Goal: Information Seeking & Learning: Learn about a topic

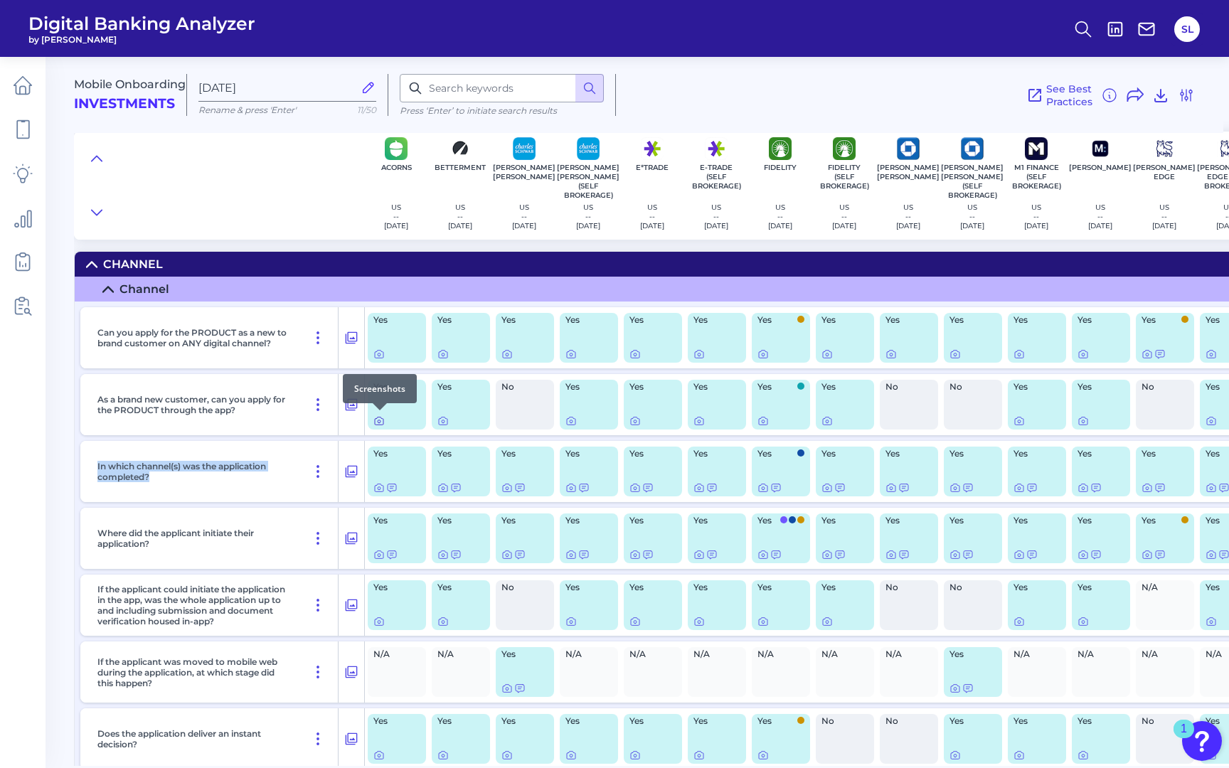
click at [375, 419] on icon at bounding box center [379, 421] width 9 height 8
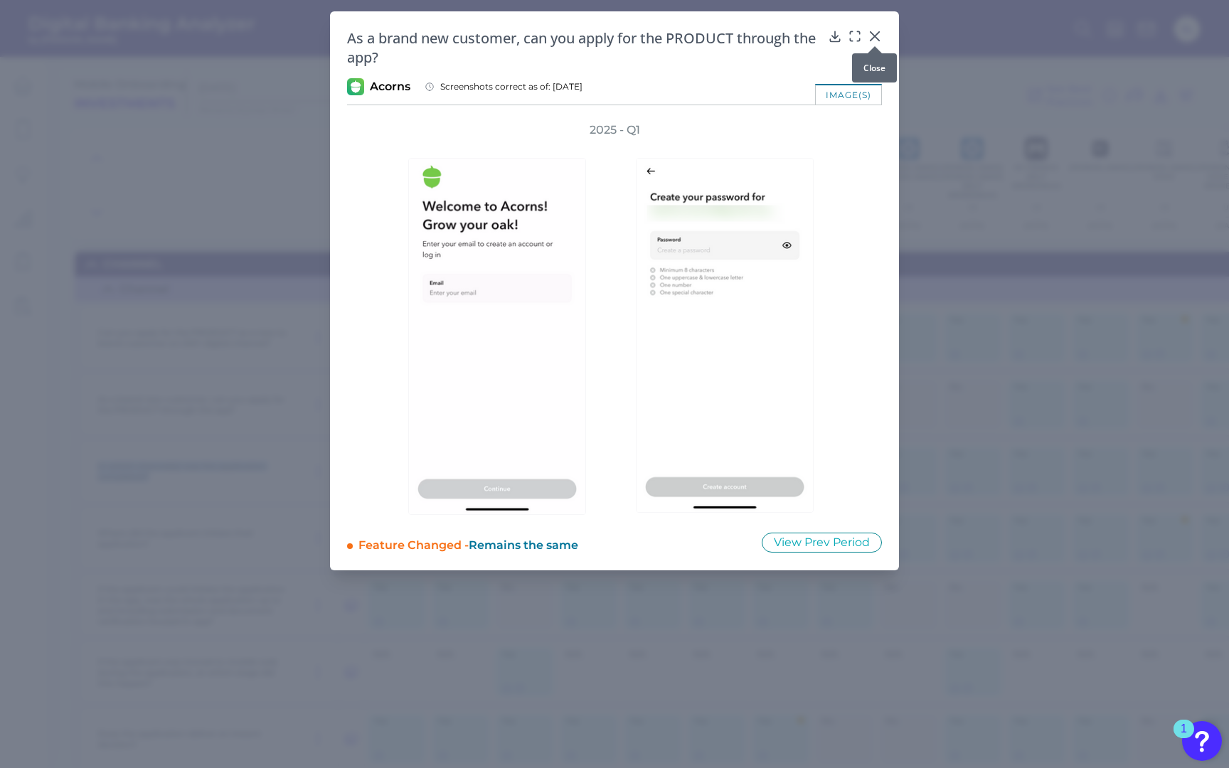
click at [875, 33] on icon at bounding box center [875, 36] width 14 height 14
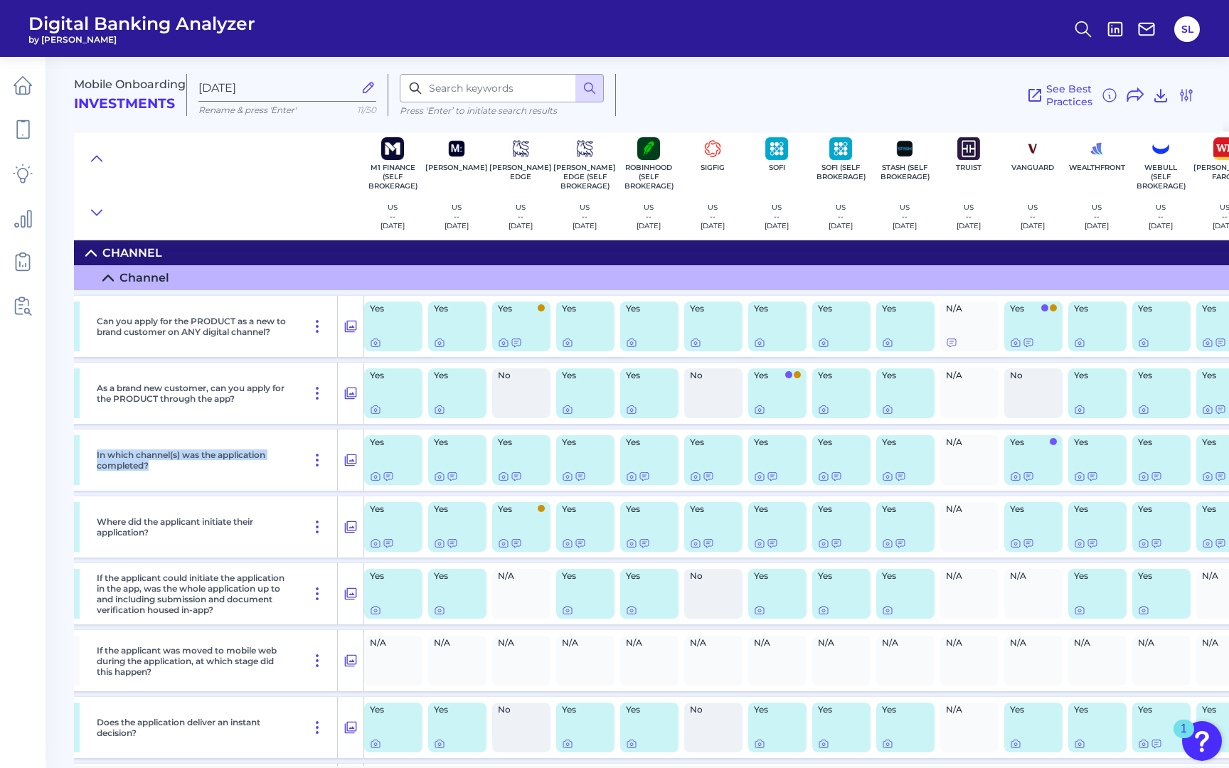
scroll to position [11, 684]
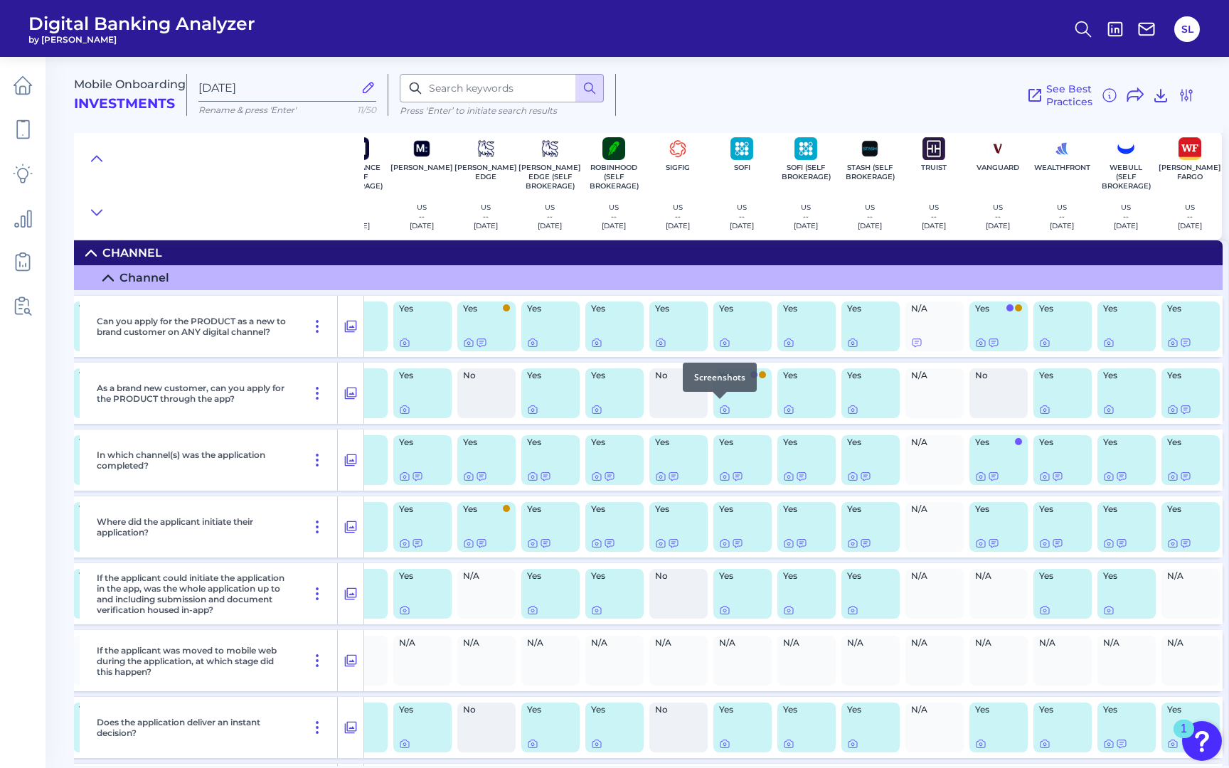
click at [720, 404] on div at bounding box center [720, 399] width 14 height 14
click at [719, 410] on icon at bounding box center [724, 409] width 11 height 11
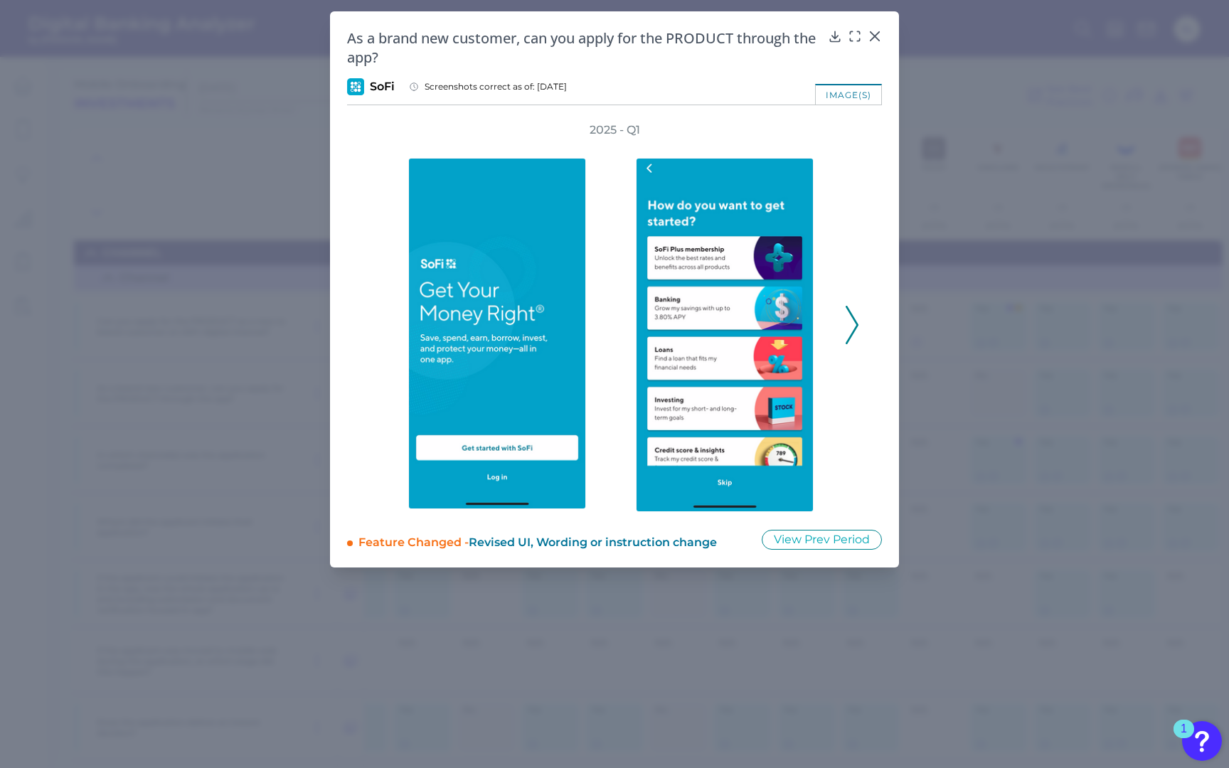
click at [852, 316] on polyline at bounding box center [851, 324] width 11 height 36
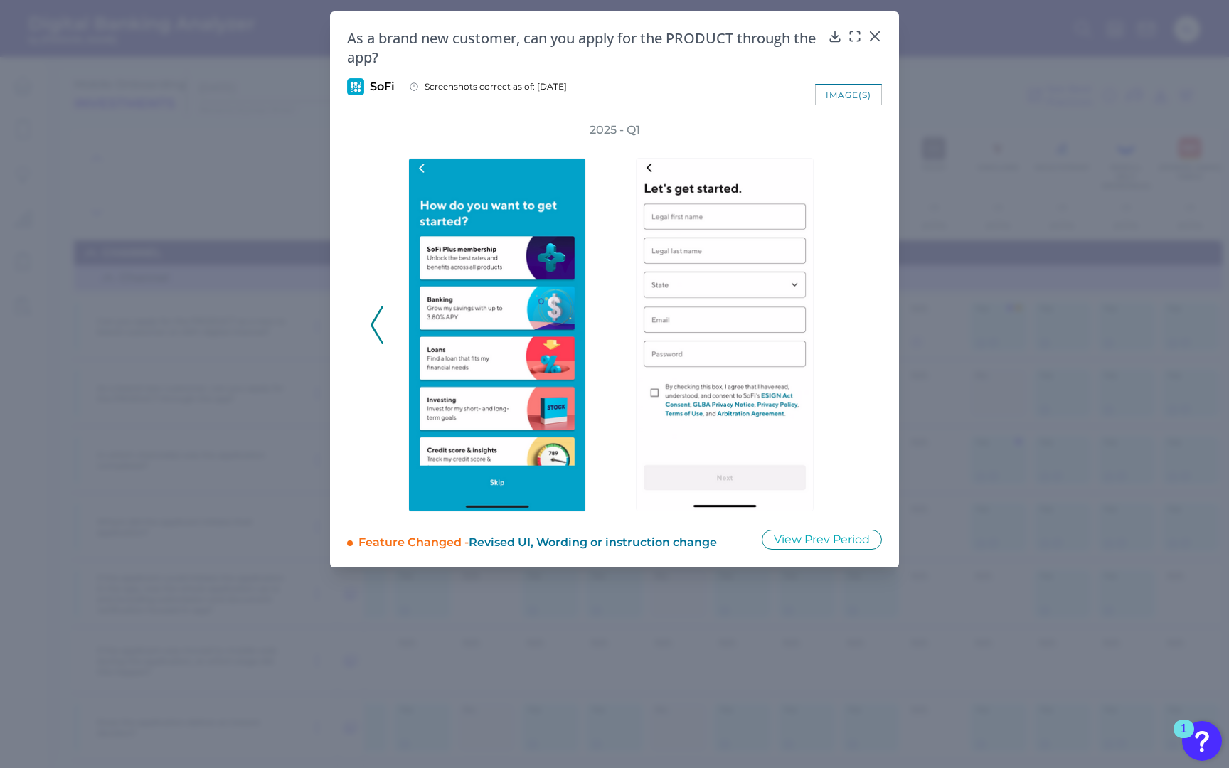
click at [852, 316] on div "2025 - Q1" at bounding box center [614, 317] width 489 height 390
click at [878, 36] on icon at bounding box center [875, 36] width 14 height 14
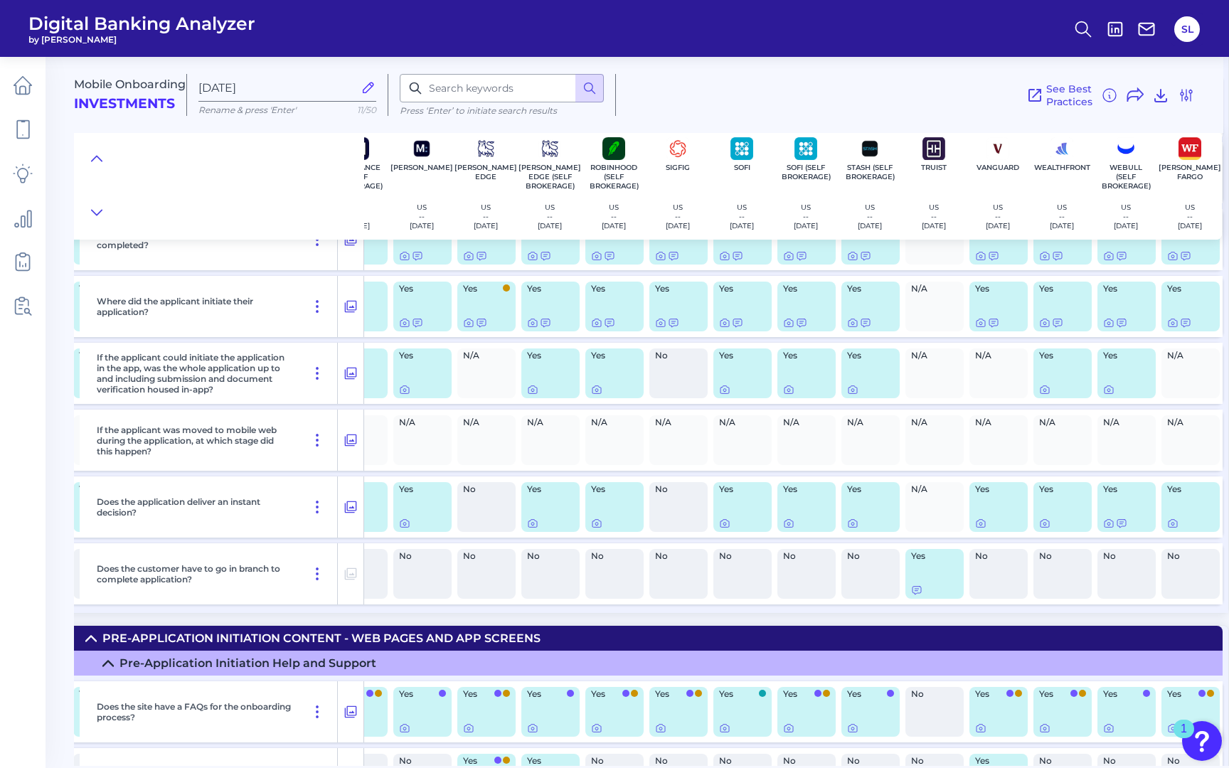
scroll to position [262, 683]
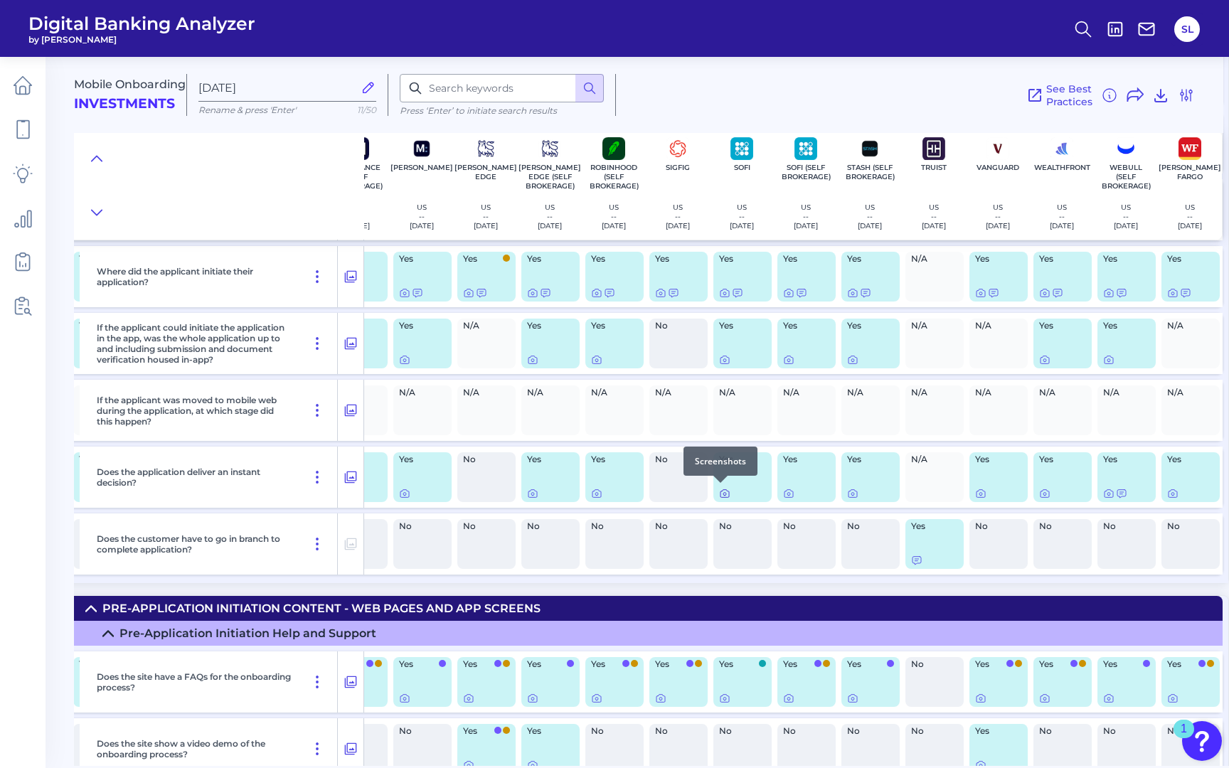
click at [719, 491] on icon at bounding box center [724, 493] width 11 height 11
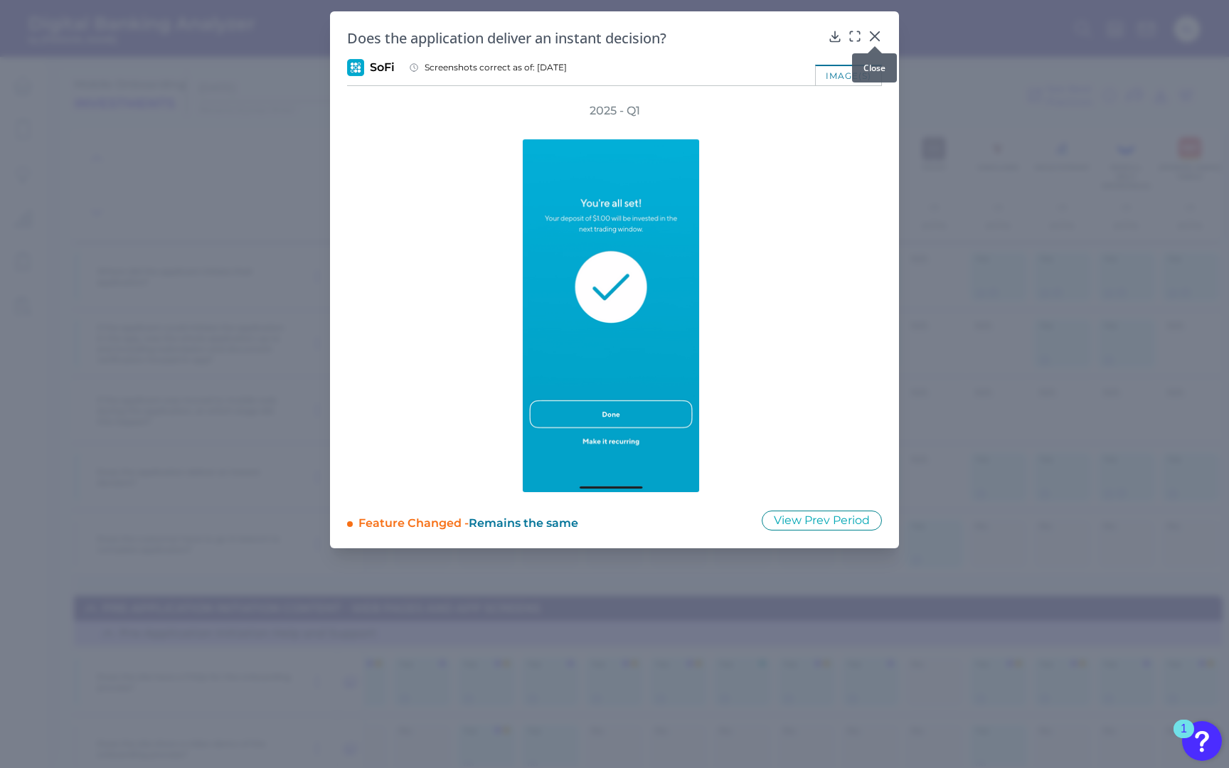
click at [873, 36] on icon at bounding box center [875, 36] width 14 height 14
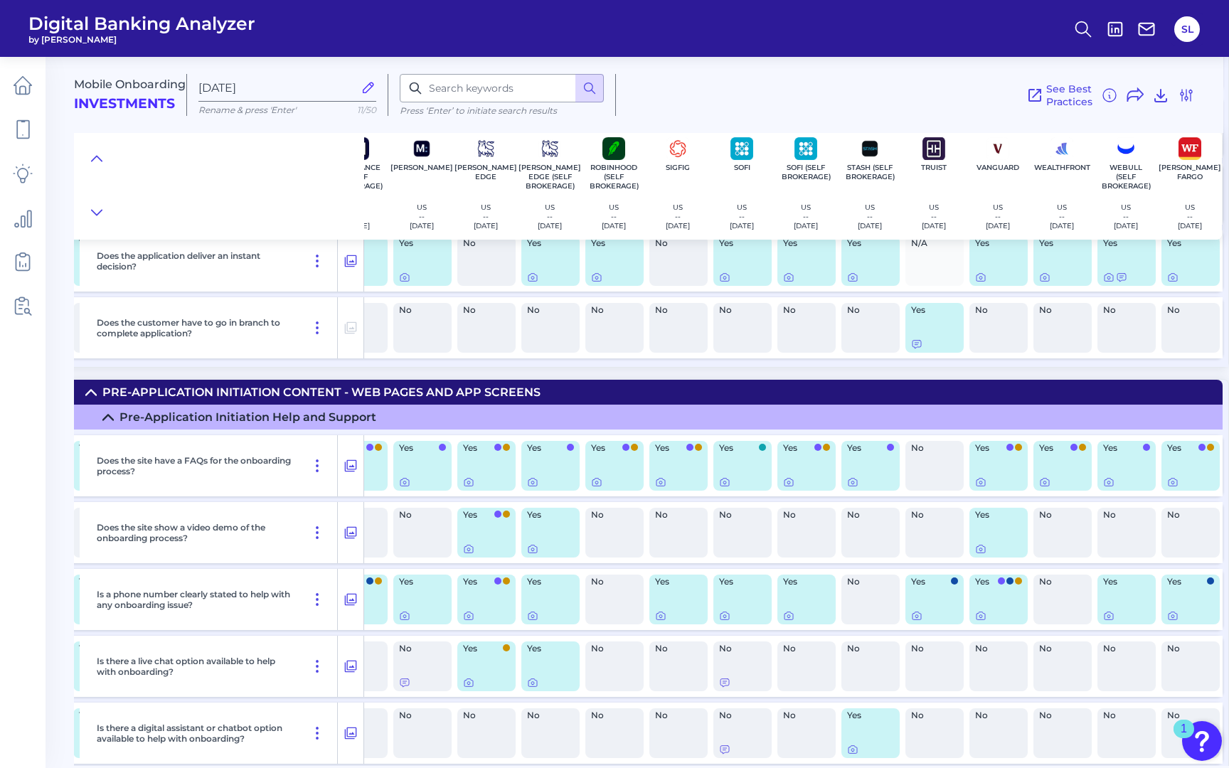
scroll to position [489, 683]
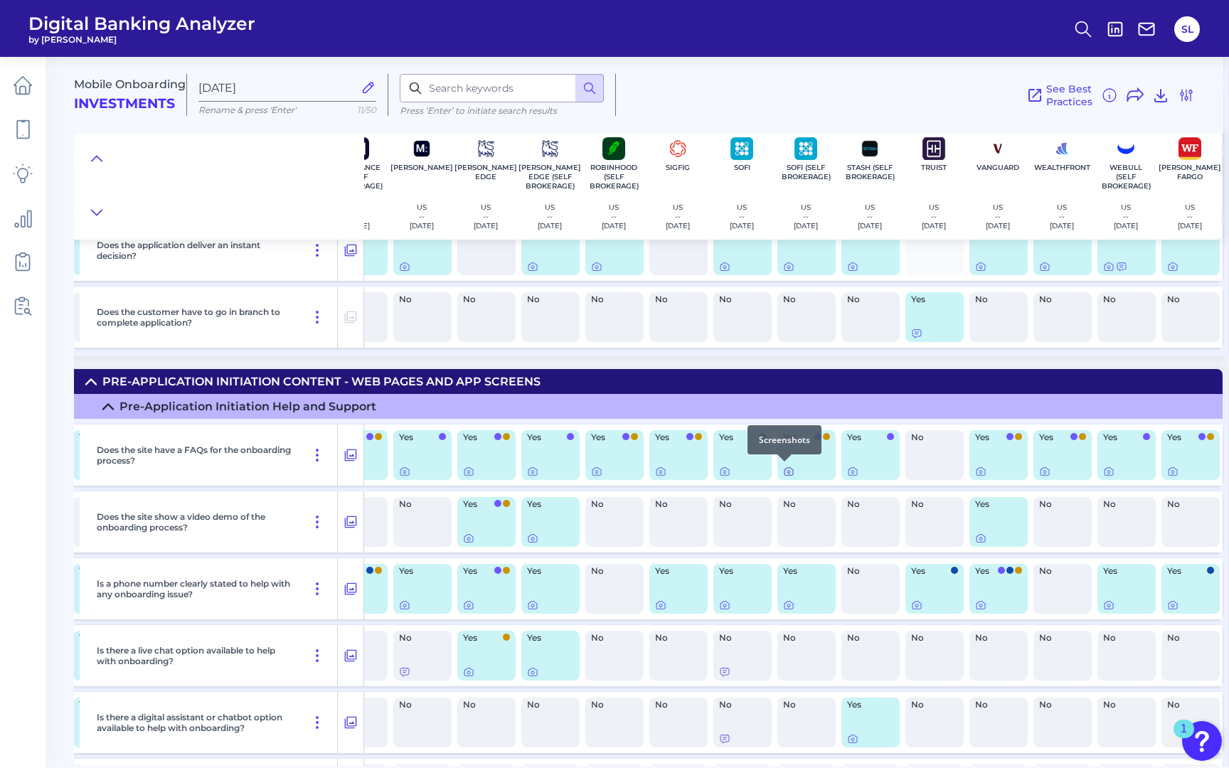
click at [783, 470] on icon at bounding box center [788, 471] width 11 height 11
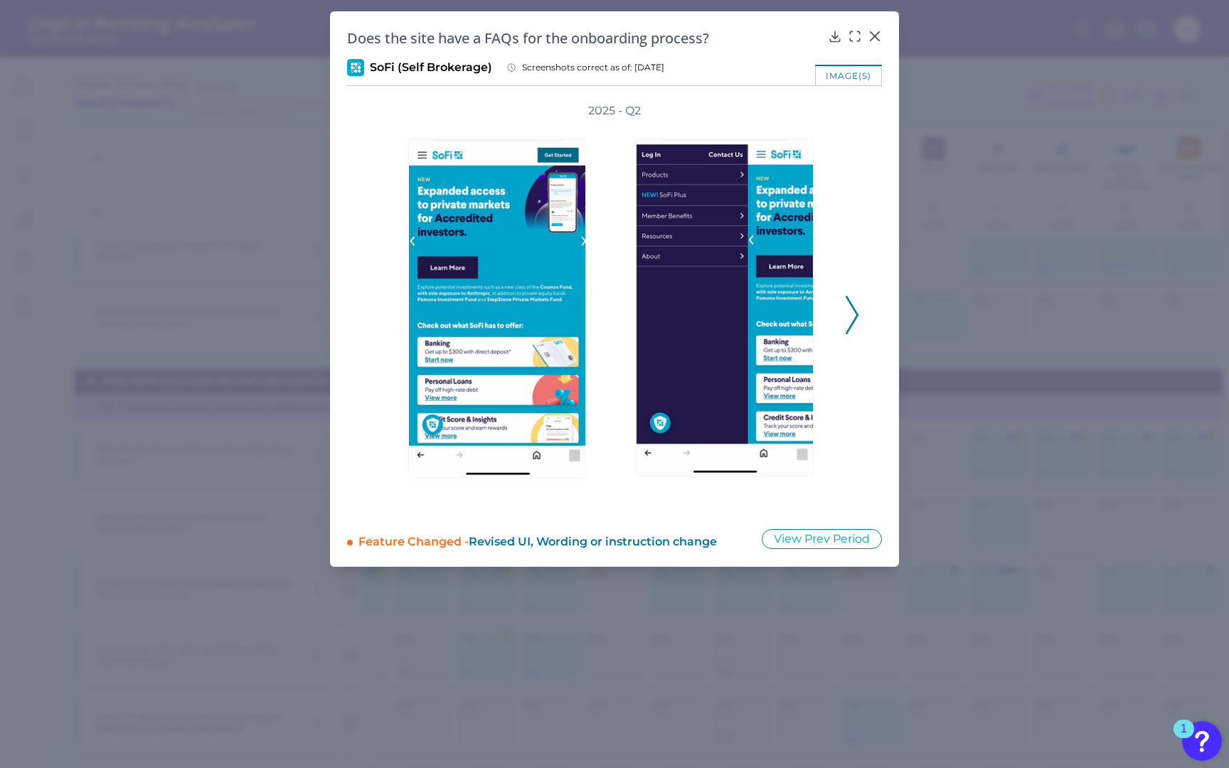
click at [853, 306] on polyline at bounding box center [851, 315] width 11 height 36
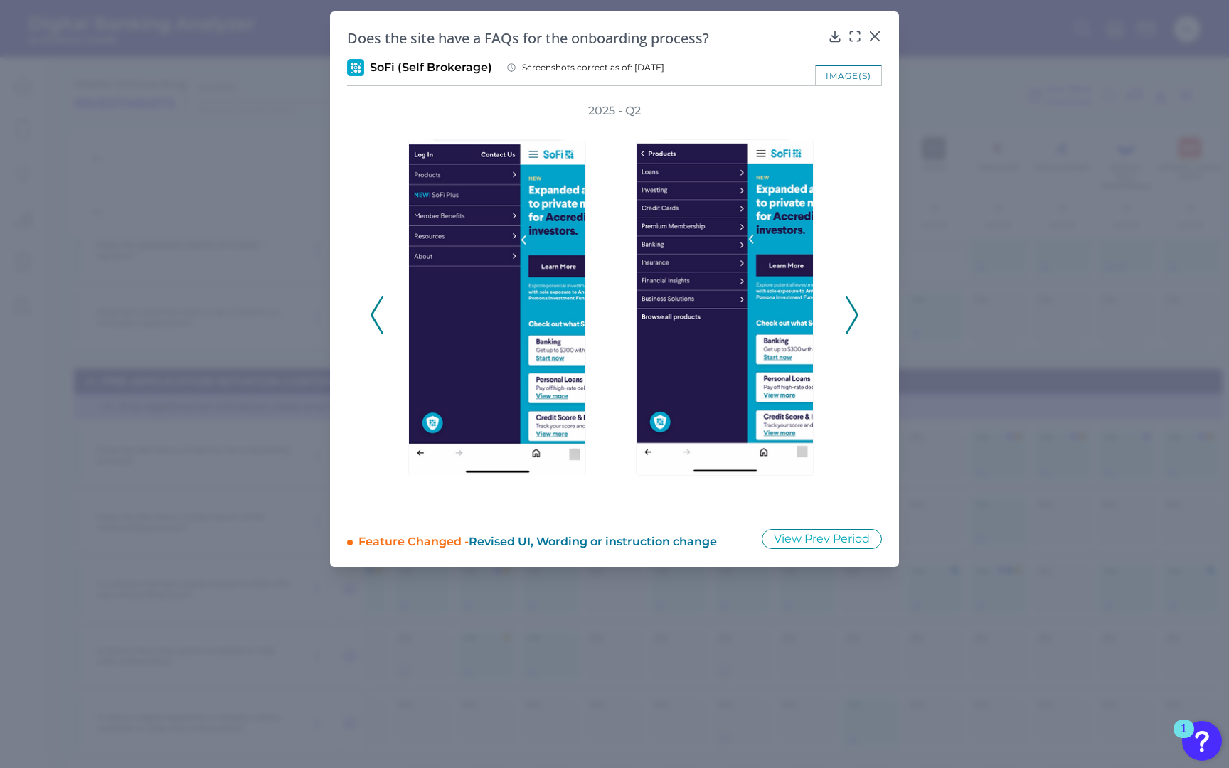
click at [853, 306] on polyline at bounding box center [851, 315] width 11 height 36
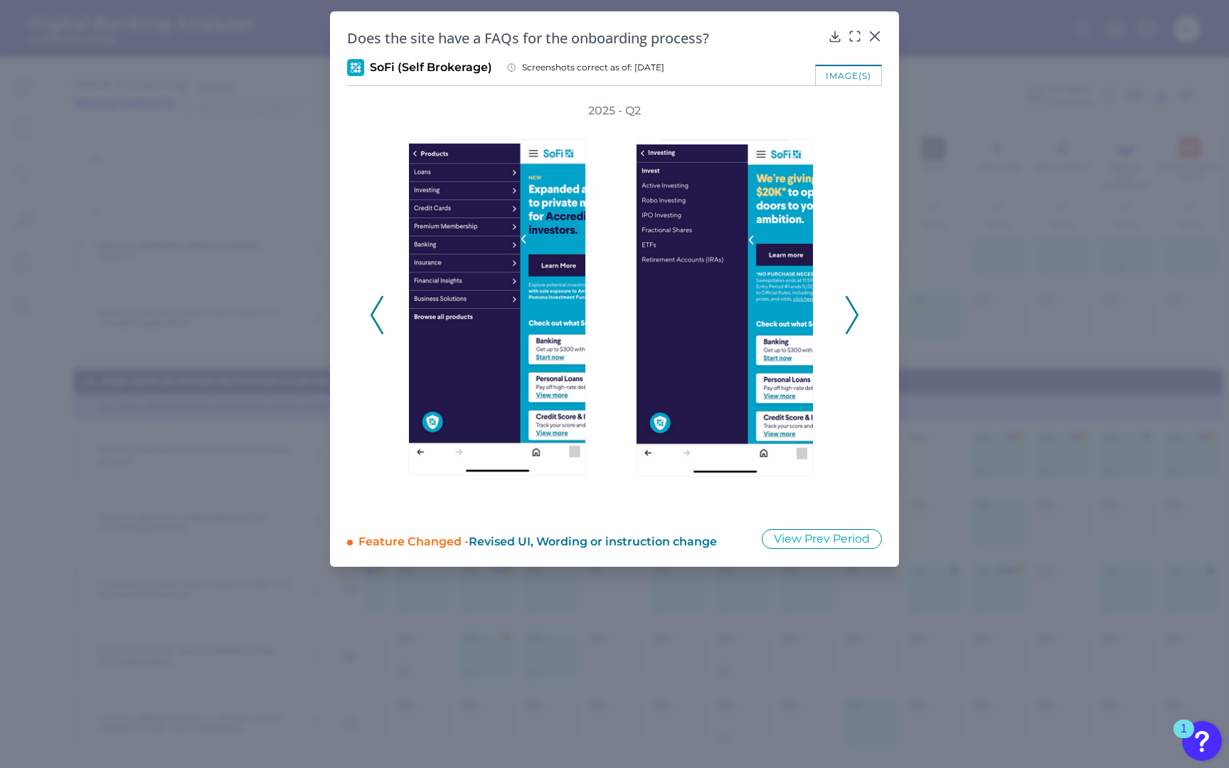
click at [853, 306] on polyline at bounding box center [851, 315] width 11 height 36
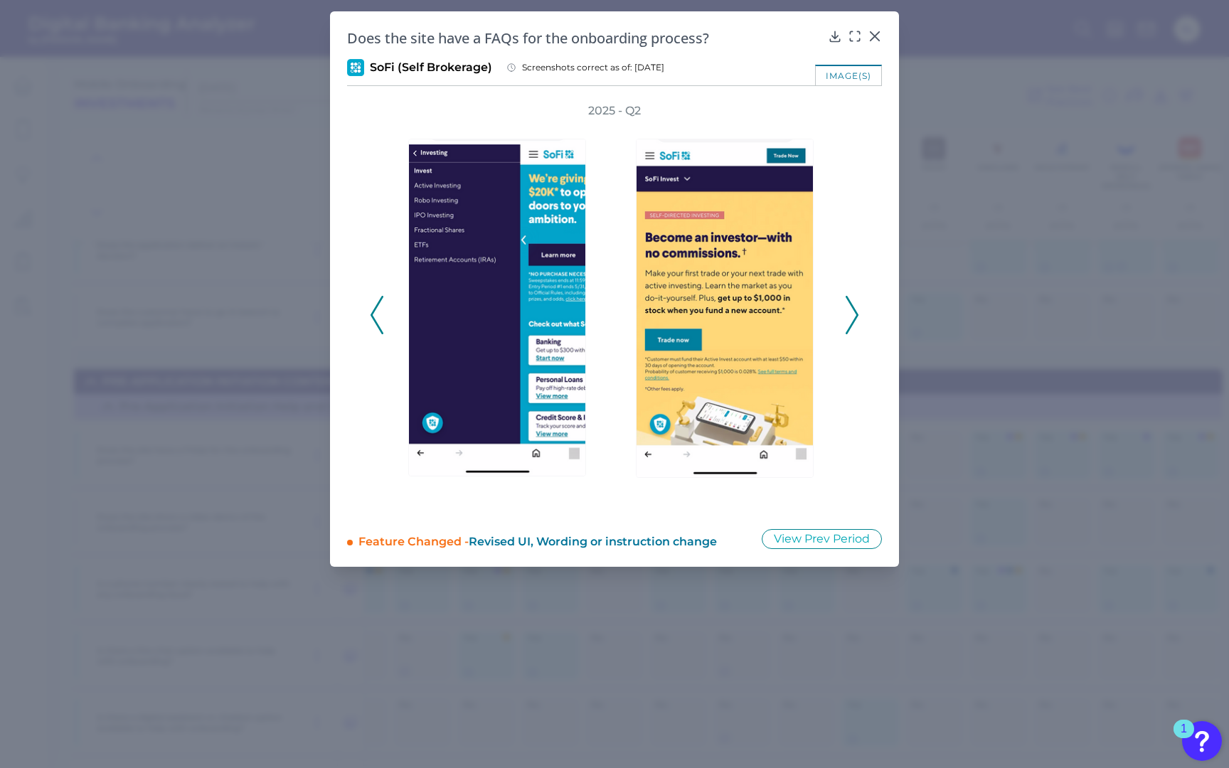
click at [853, 306] on polyline at bounding box center [851, 315] width 11 height 36
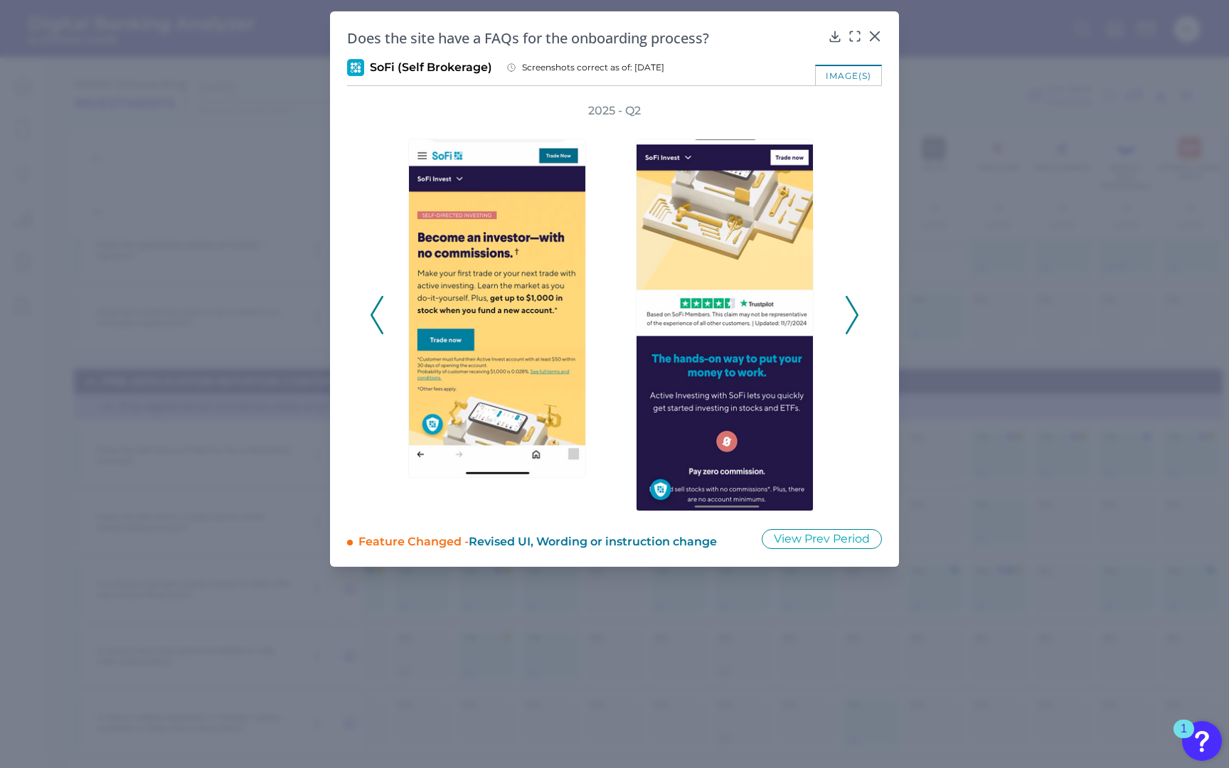
click at [853, 306] on polyline at bounding box center [851, 315] width 11 height 36
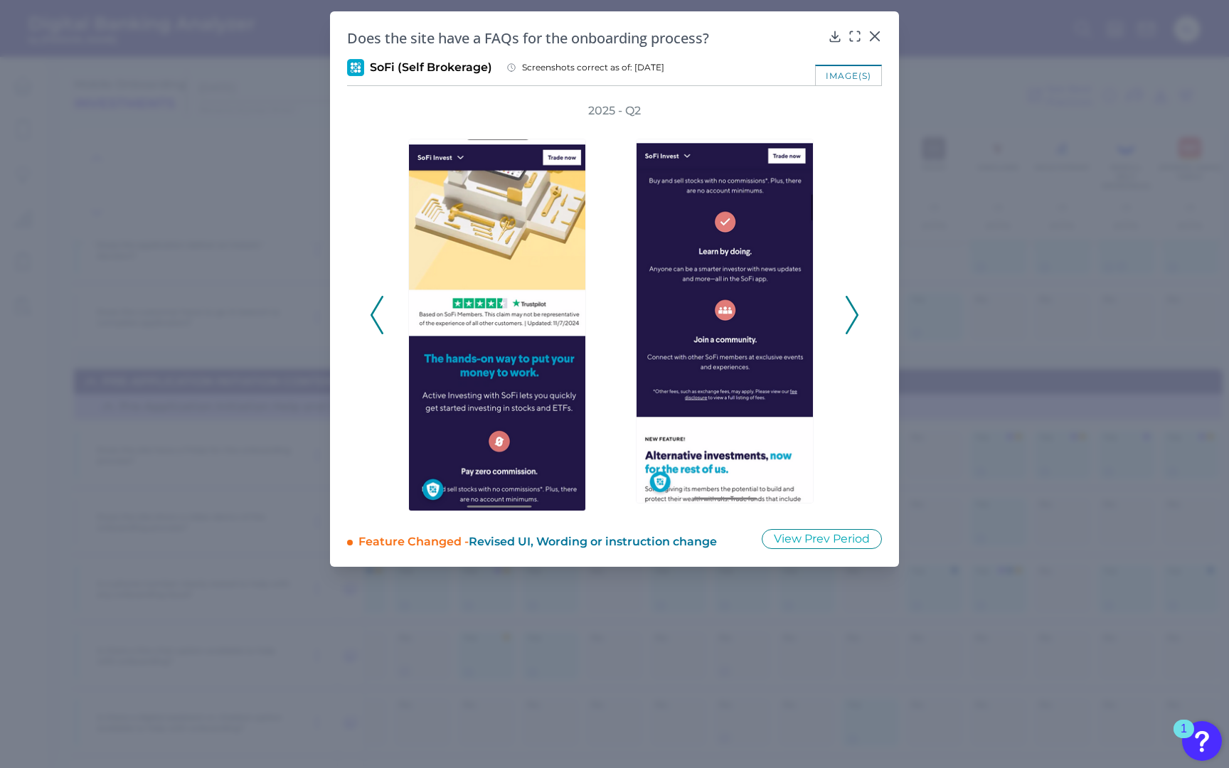
click at [853, 306] on polyline at bounding box center [851, 315] width 11 height 36
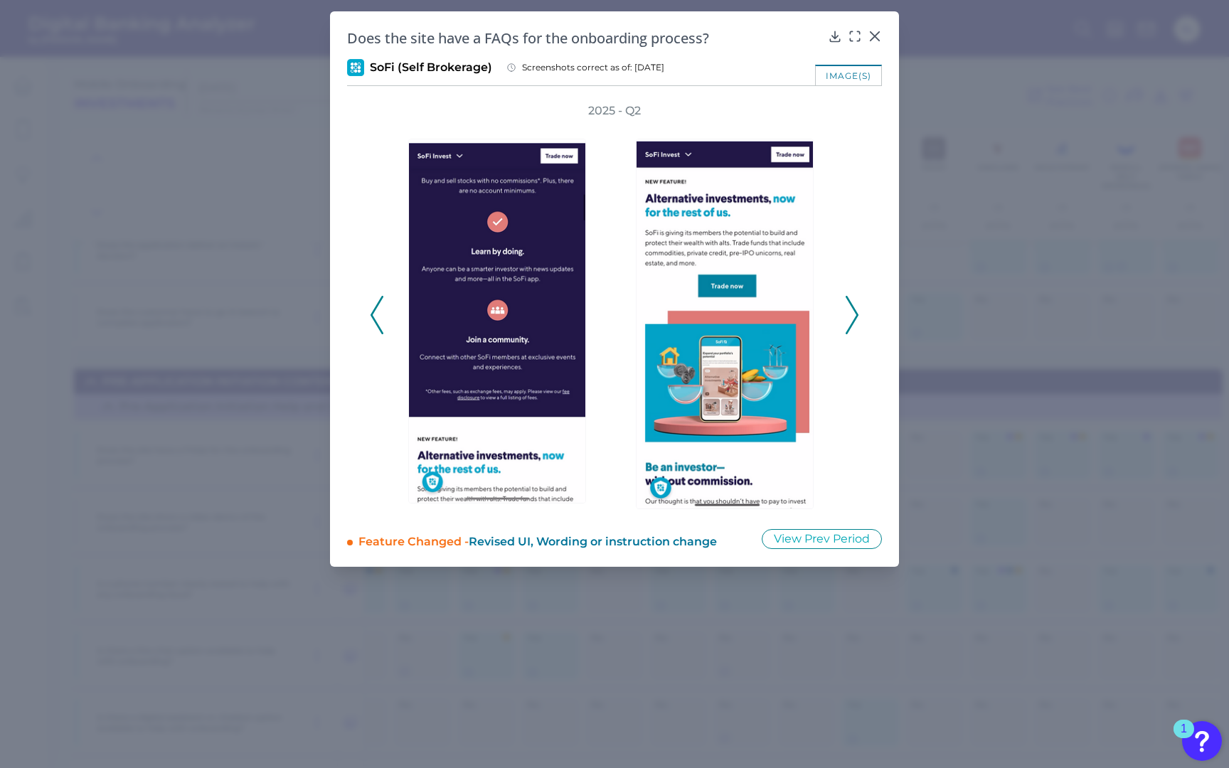
click at [853, 306] on polyline at bounding box center [851, 315] width 11 height 36
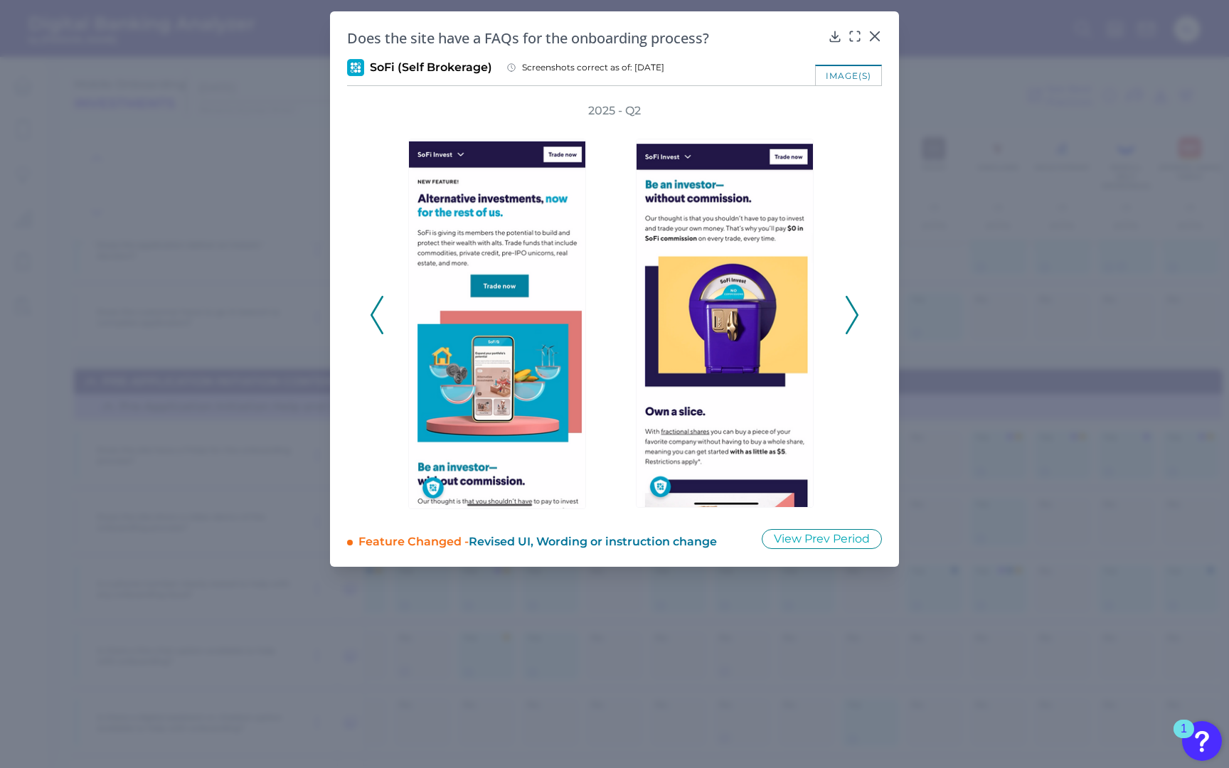
click at [853, 306] on polyline at bounding box center [851, 315] width 11 height 36
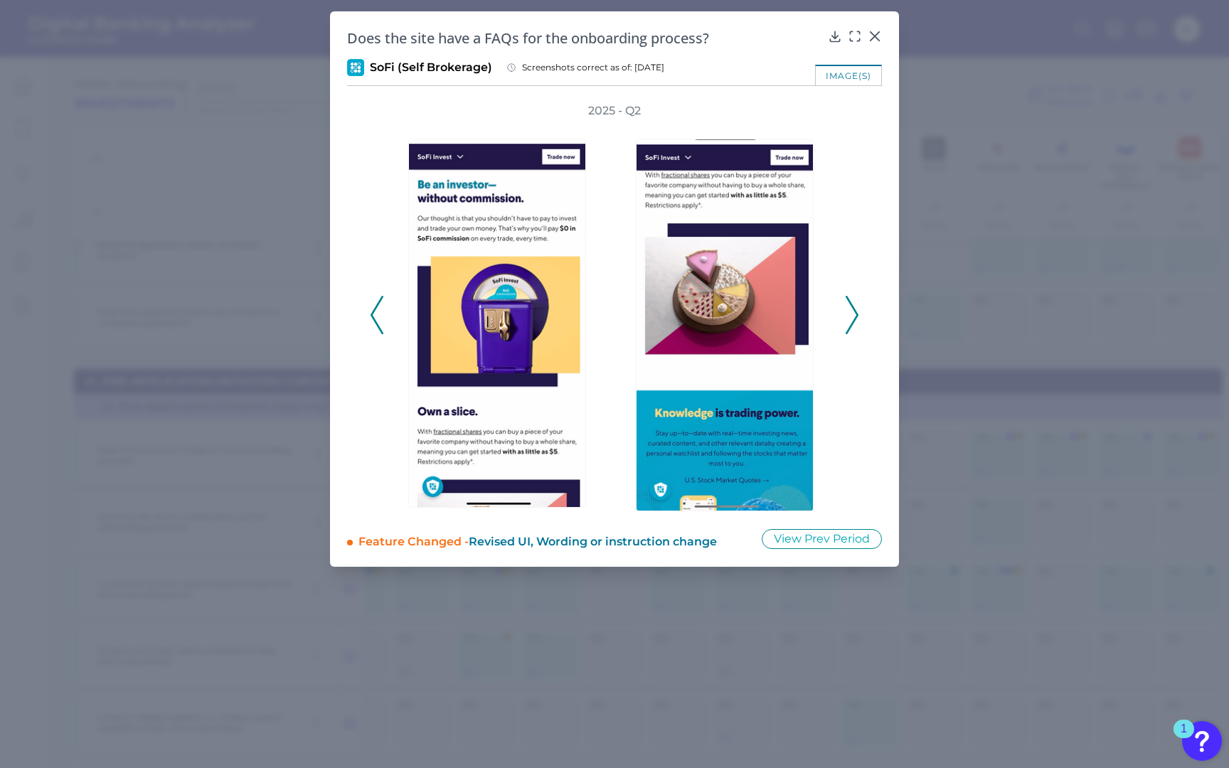
click at [853, 306] on polyline at bounding box center [851, 315] width 11 height 36
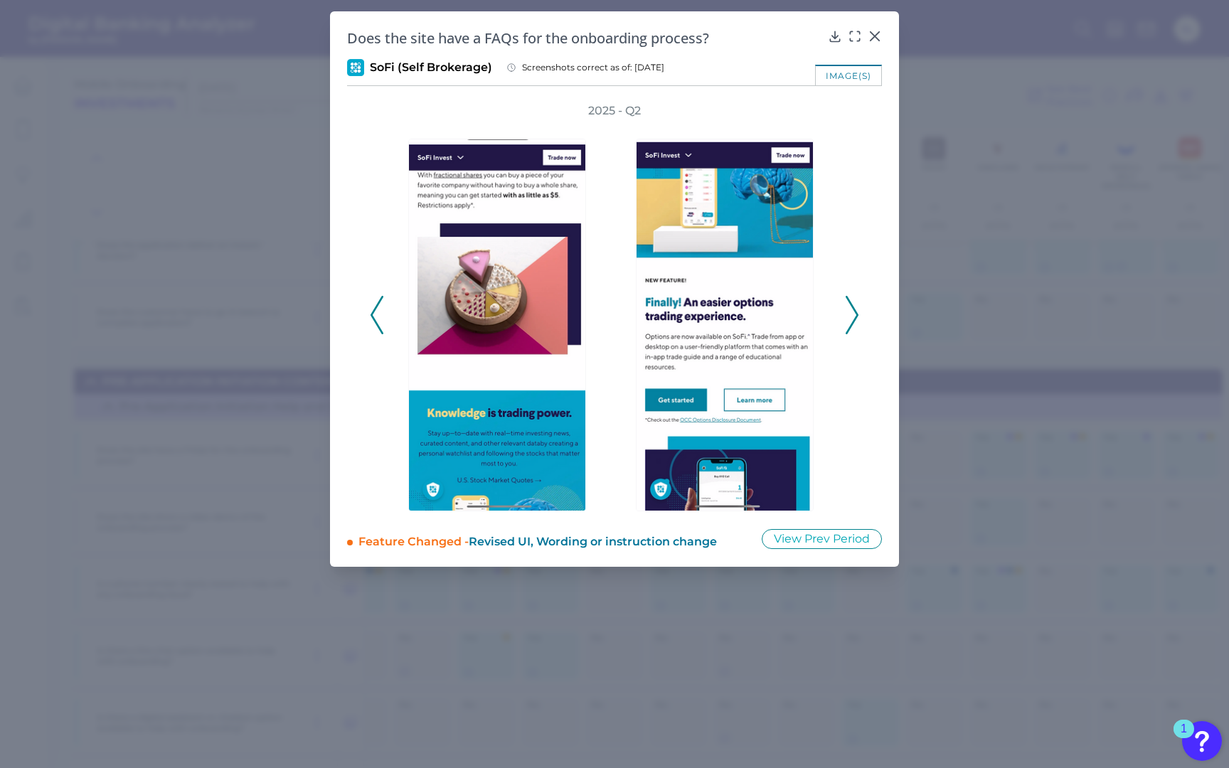
click at [853, 306] on polyline at bounding box center [851, 315] width 11 height 36
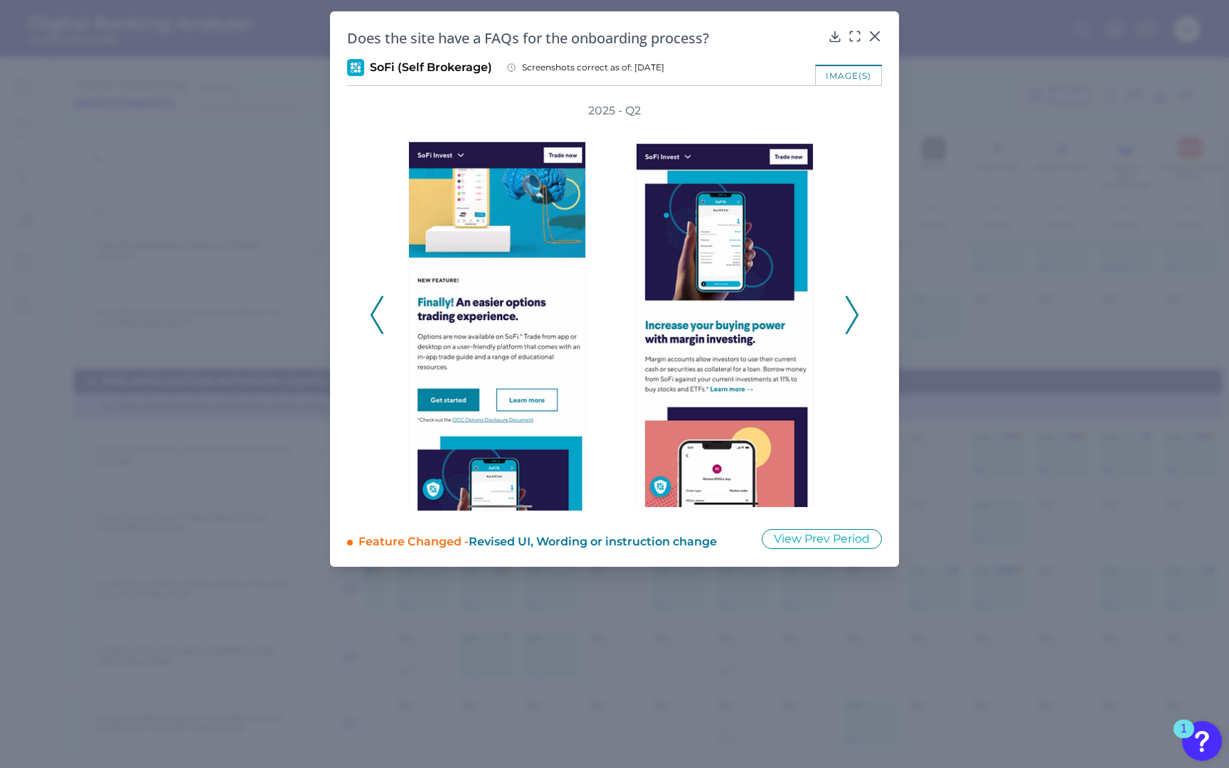
click at [853, 306] on polyline at bounding box center [851, 315] width 11 height 36
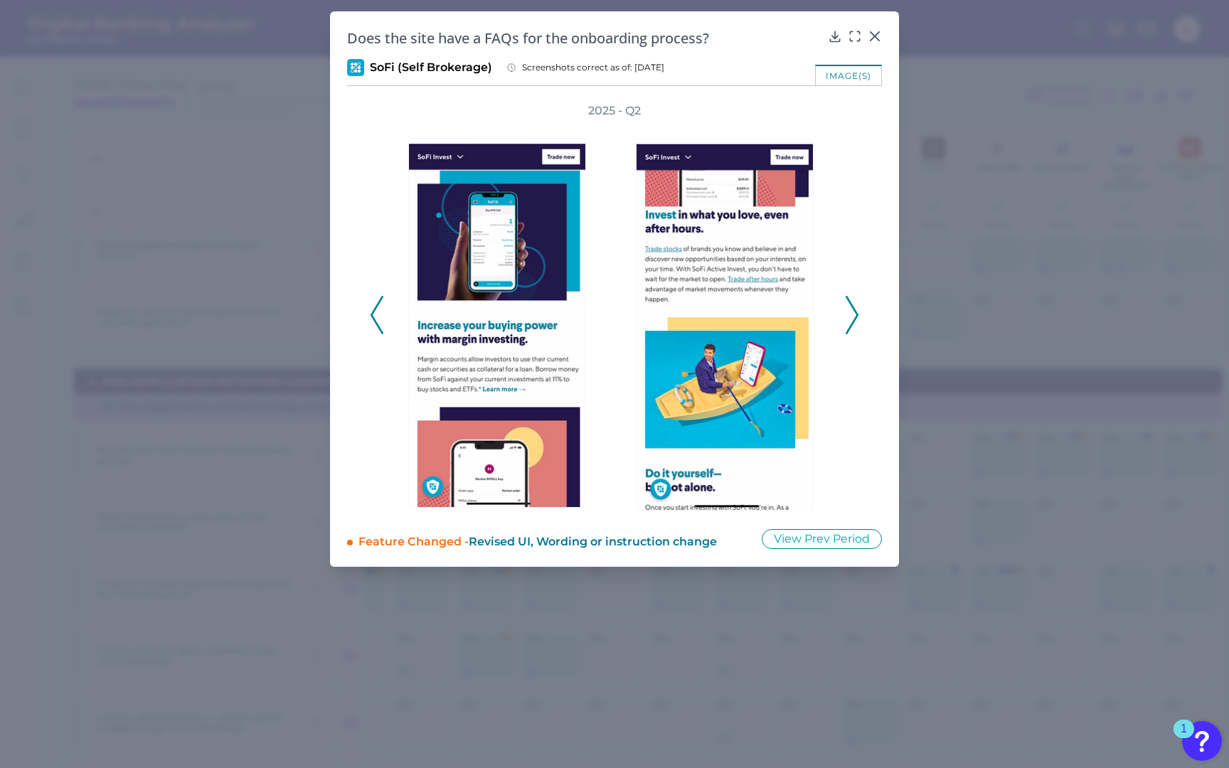
click at [853, 306] on polyline at bounding box center [851, 315] width 11 height 36
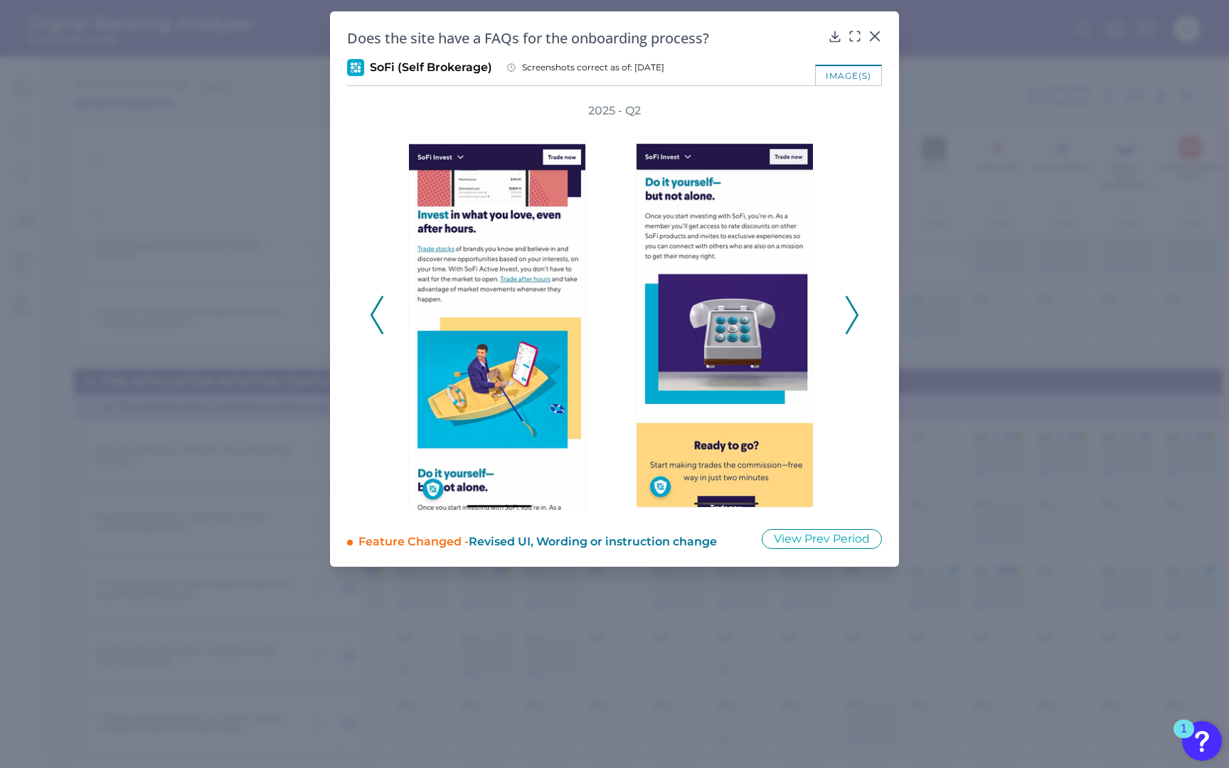
click at [853, 306] on polyline at bounding box center [851, 315] width 11 height 36
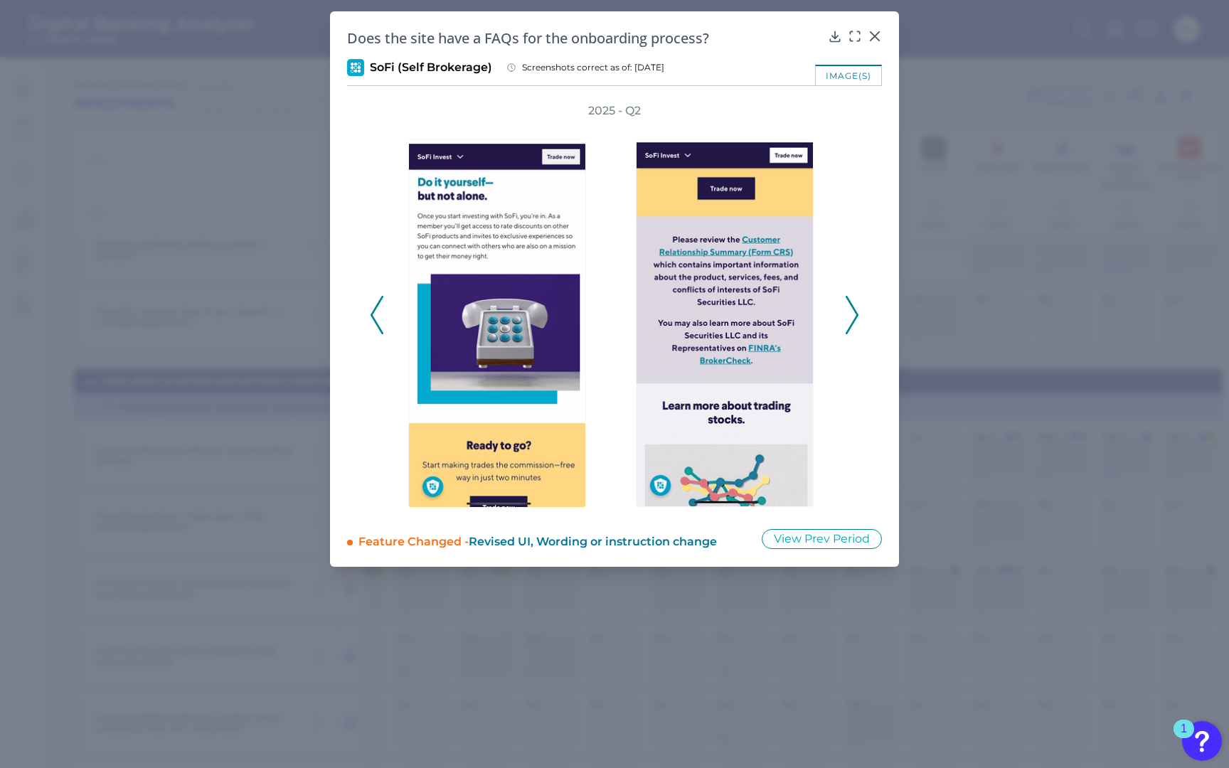
click at [853, 306] on polyline at bounding box center [851, 315] width 11 height 36
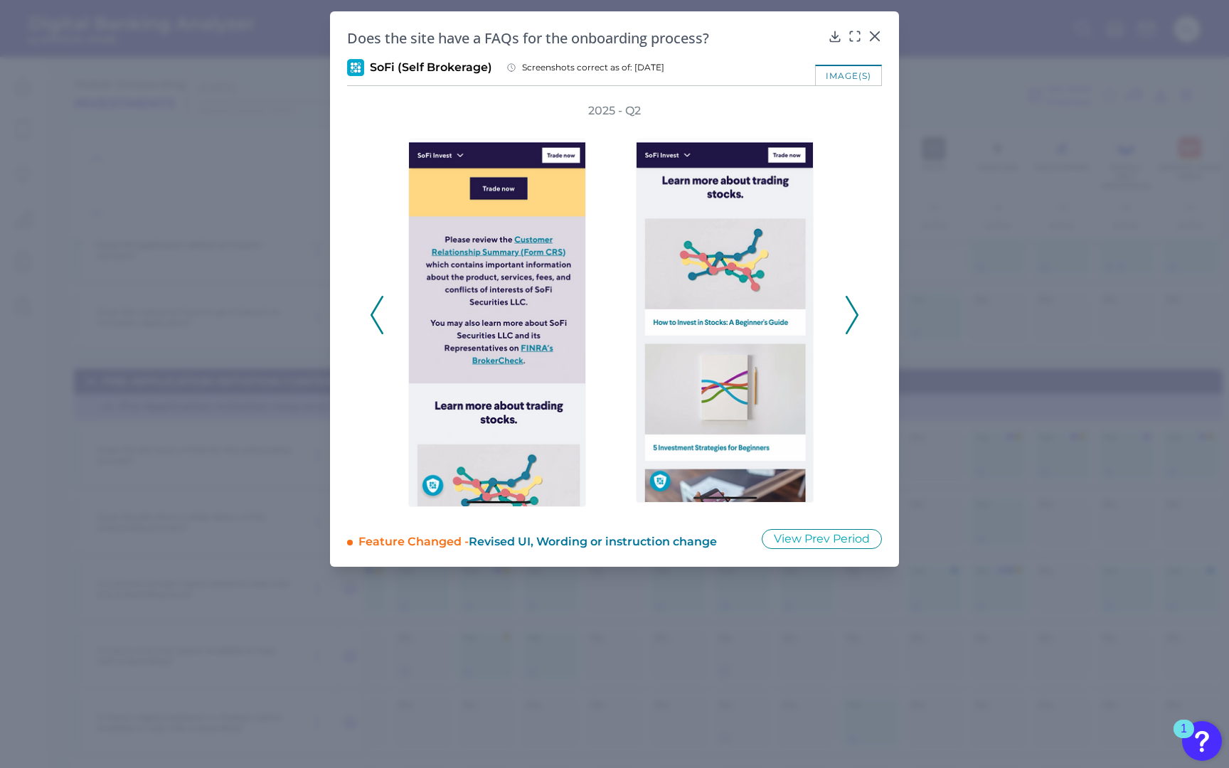
click at [853, 306] on polyline at bounding box center [851, 315] width 11 height 36
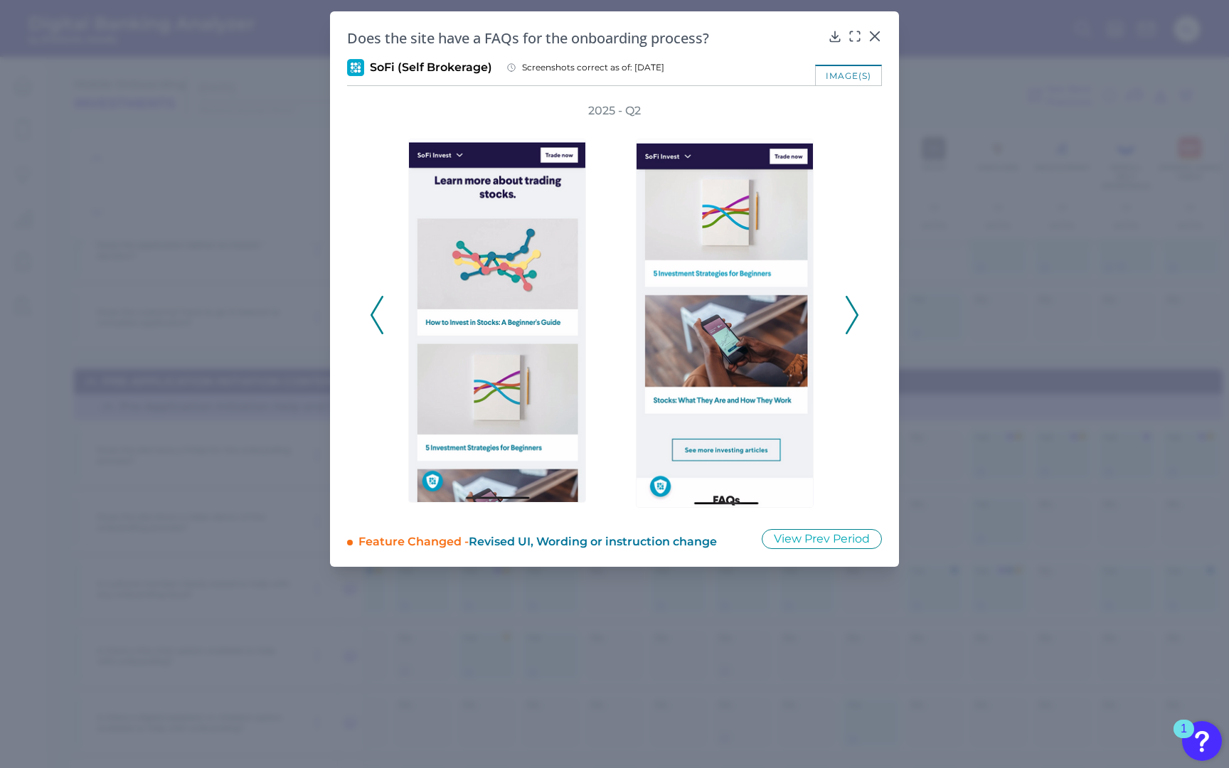
click at [853, 306] on polyline at bounding box center [851, 315] width 11 height 36
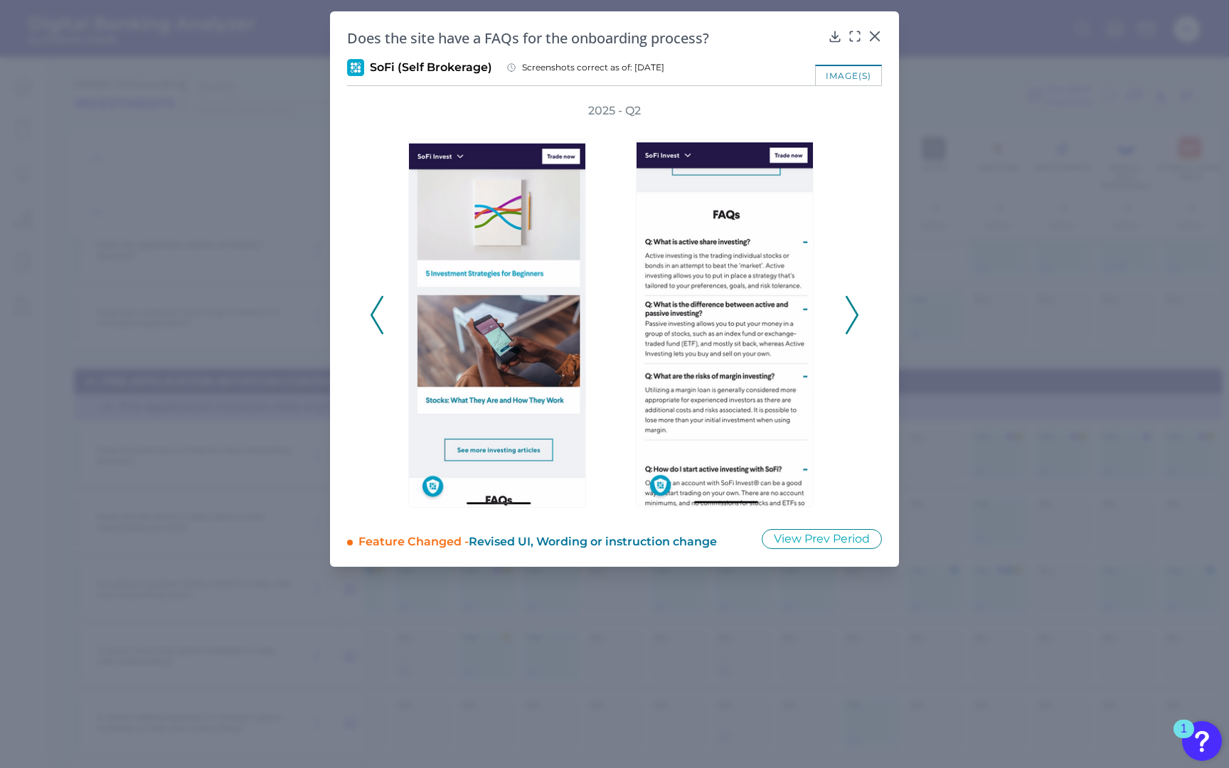
click at [853, 306] on polyline at bounding box center [851, 315] width 11 height 36
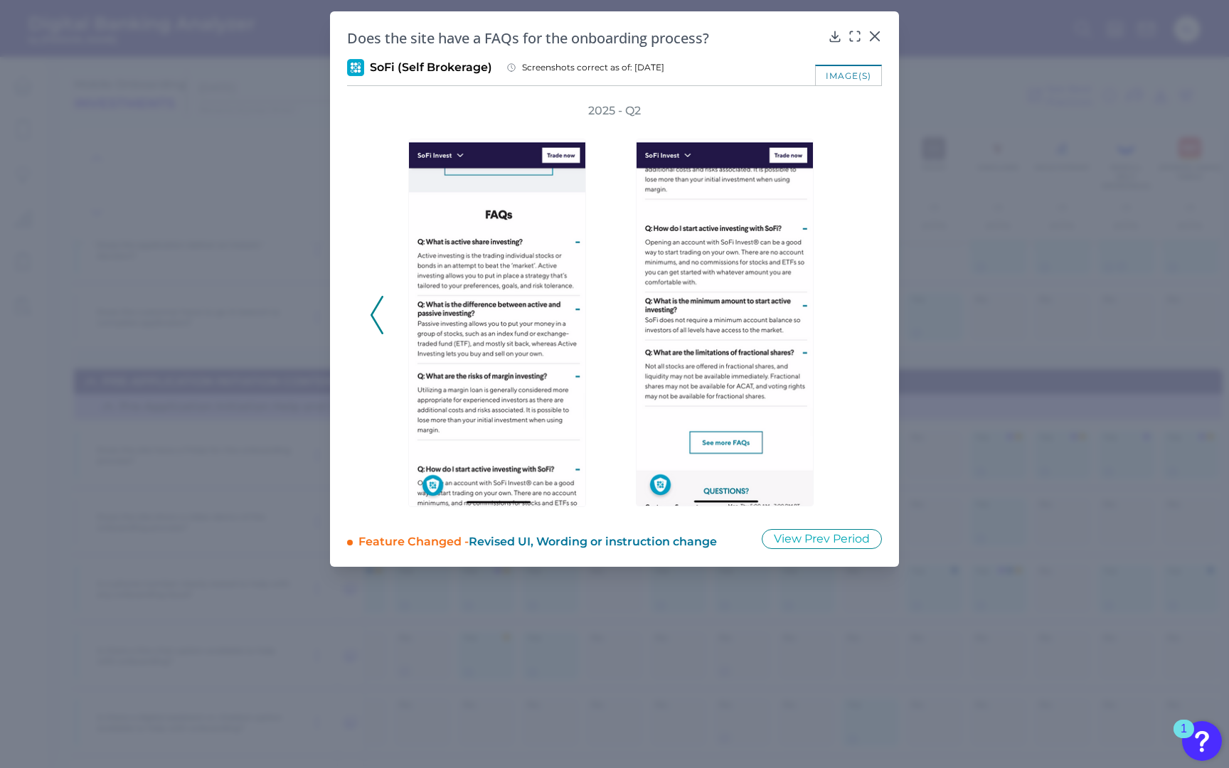
click at [853, 306] on div "2025 - Q2" at bounding box center [614, 307] width 489 height 408
click at [874, 33] on icon at bounding box center [875, 36] width 14 height 14
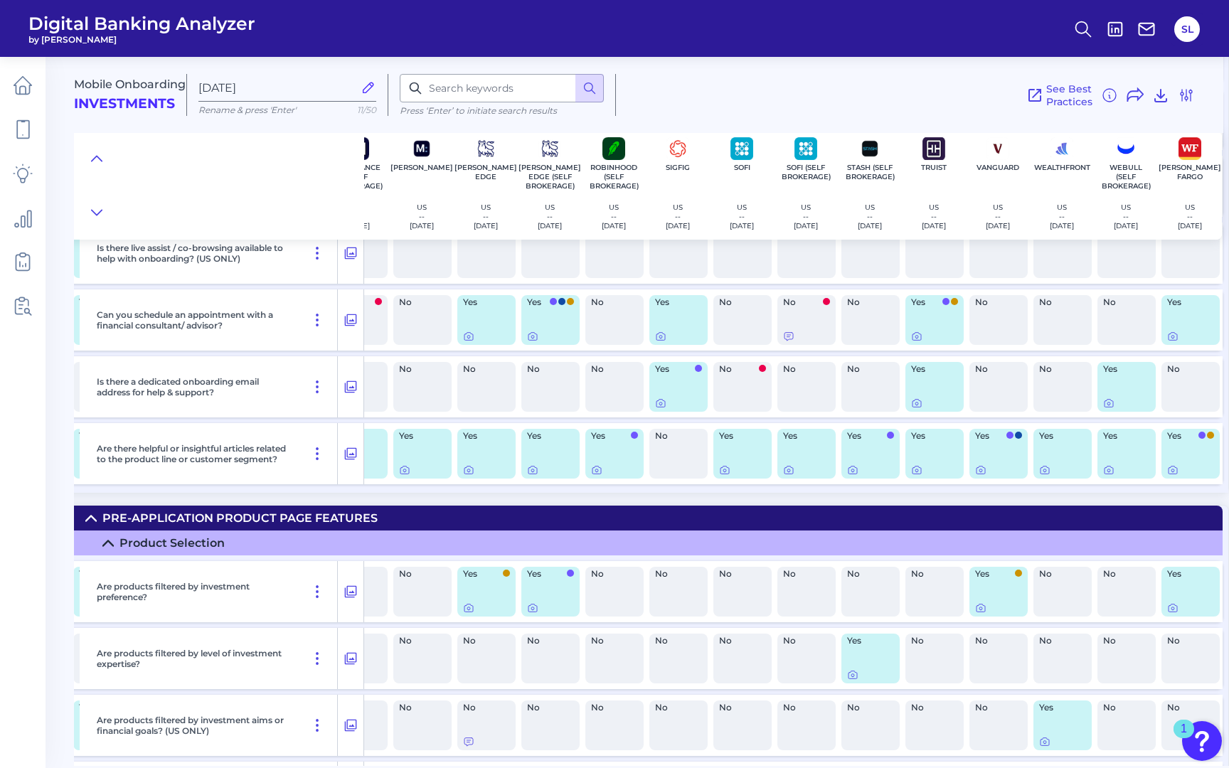
scroll to position [1092, 684]
click at [786, 466] on icon at bounding box center [788, 469] width 11 height 11
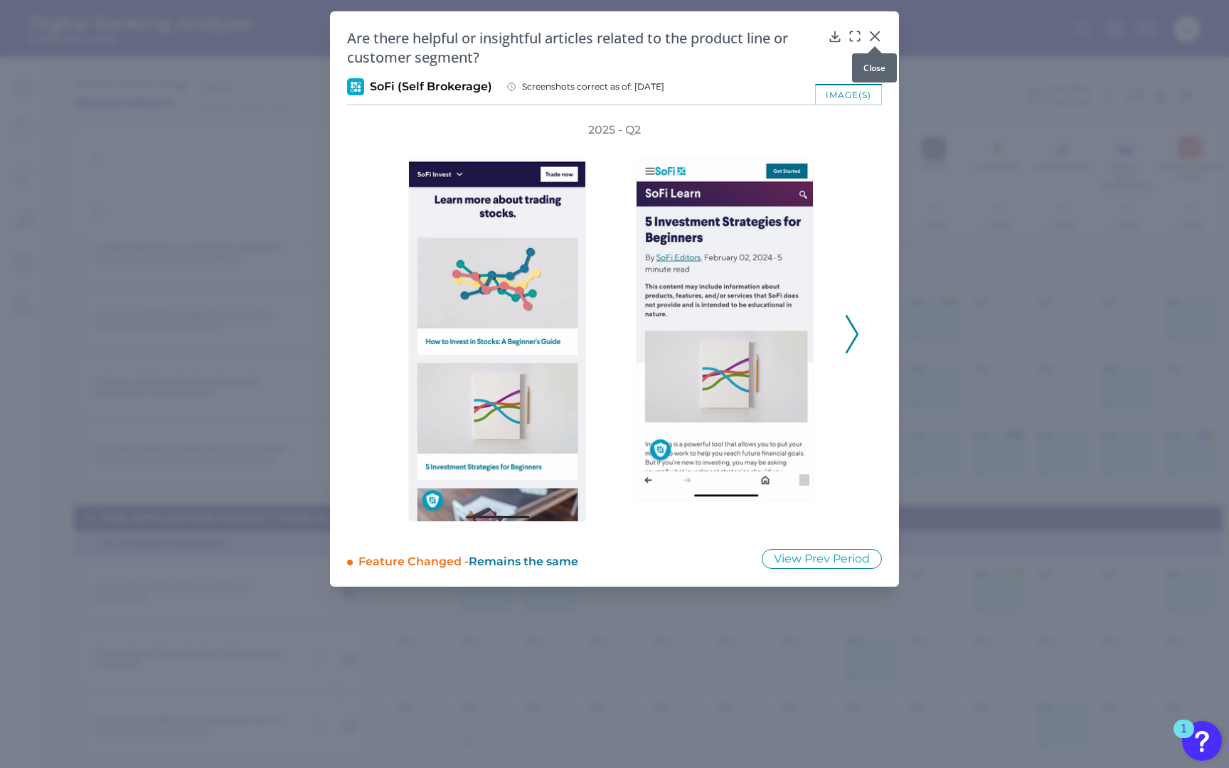
click at [873, 39] on div at bounding box center [875, 46] width 14 height 14
click at [872, 38] on body "Digital Banking Analyzer by Curinos SL Mobile Onboarding Investments [DATE] Ren…" at bounding box center [614, 384] width 1229 height 768
click at [873, 31] on icon at bounding box center [875, 36] width 14 height 14
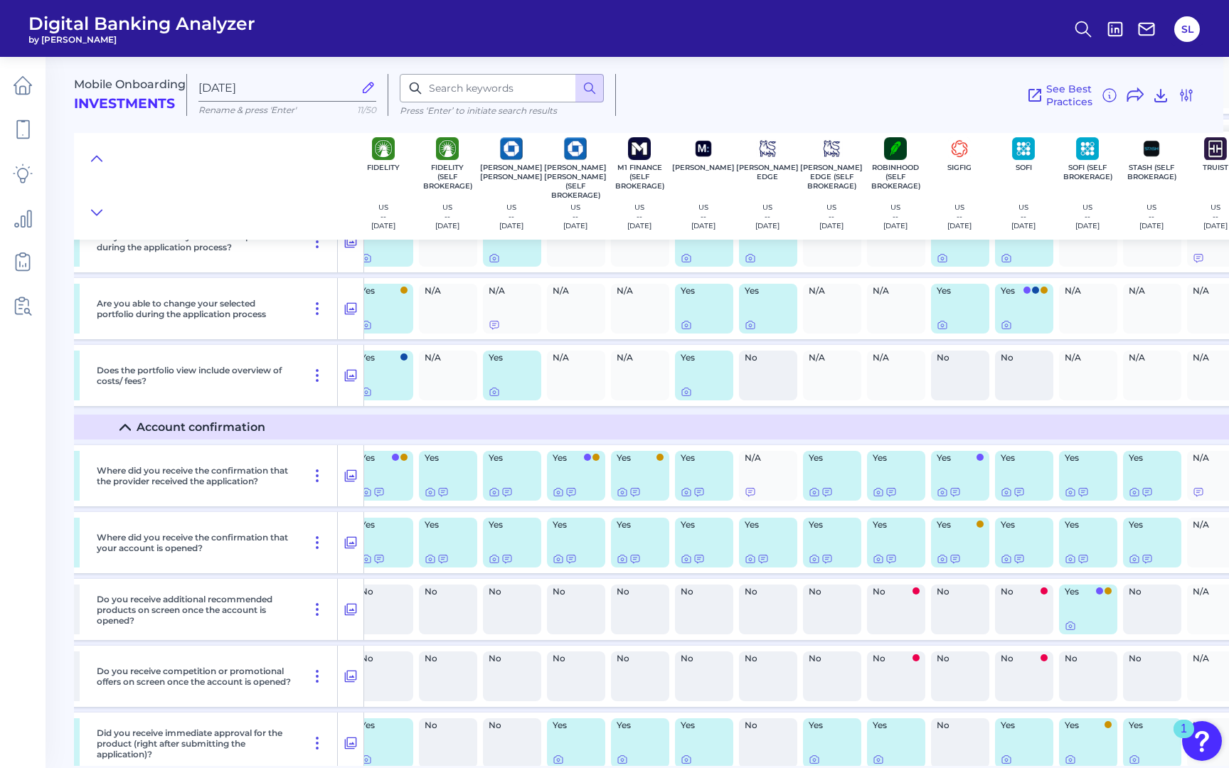
scroll to position [14313, 33]
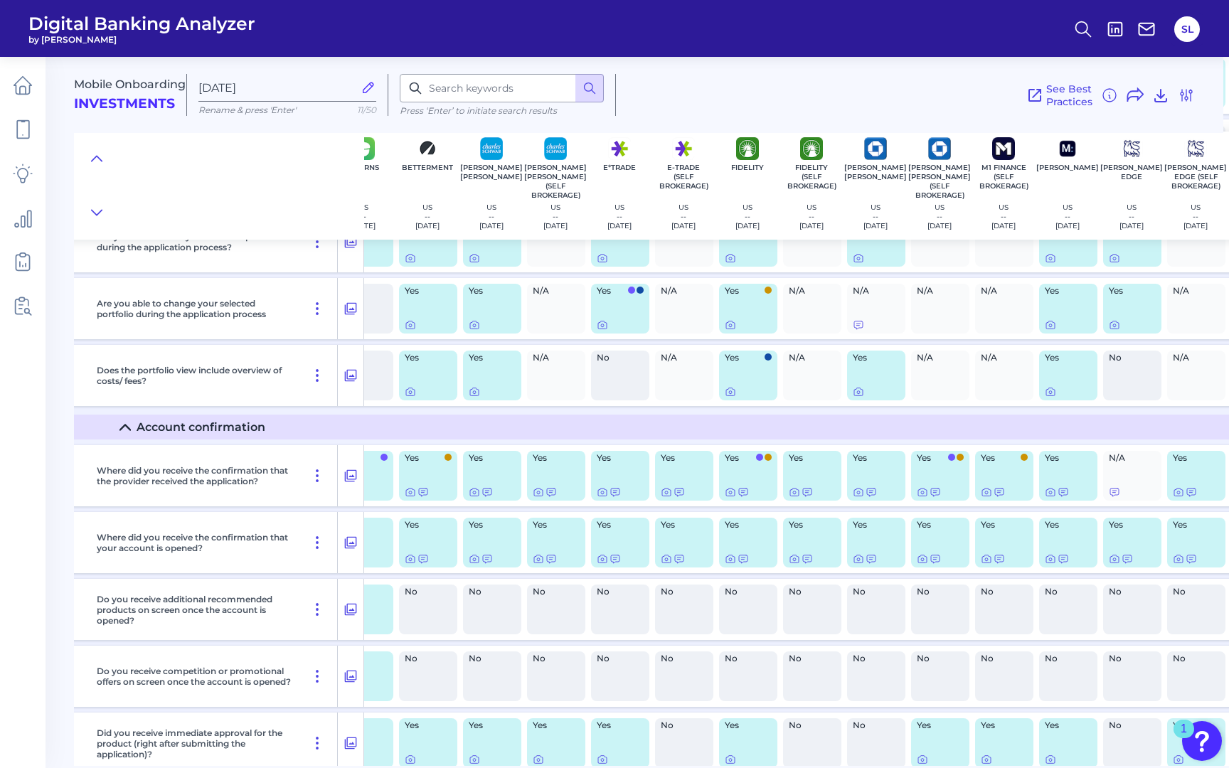
click at [129, 432] on icon at bounding box center [124, 427] width 11 height 11
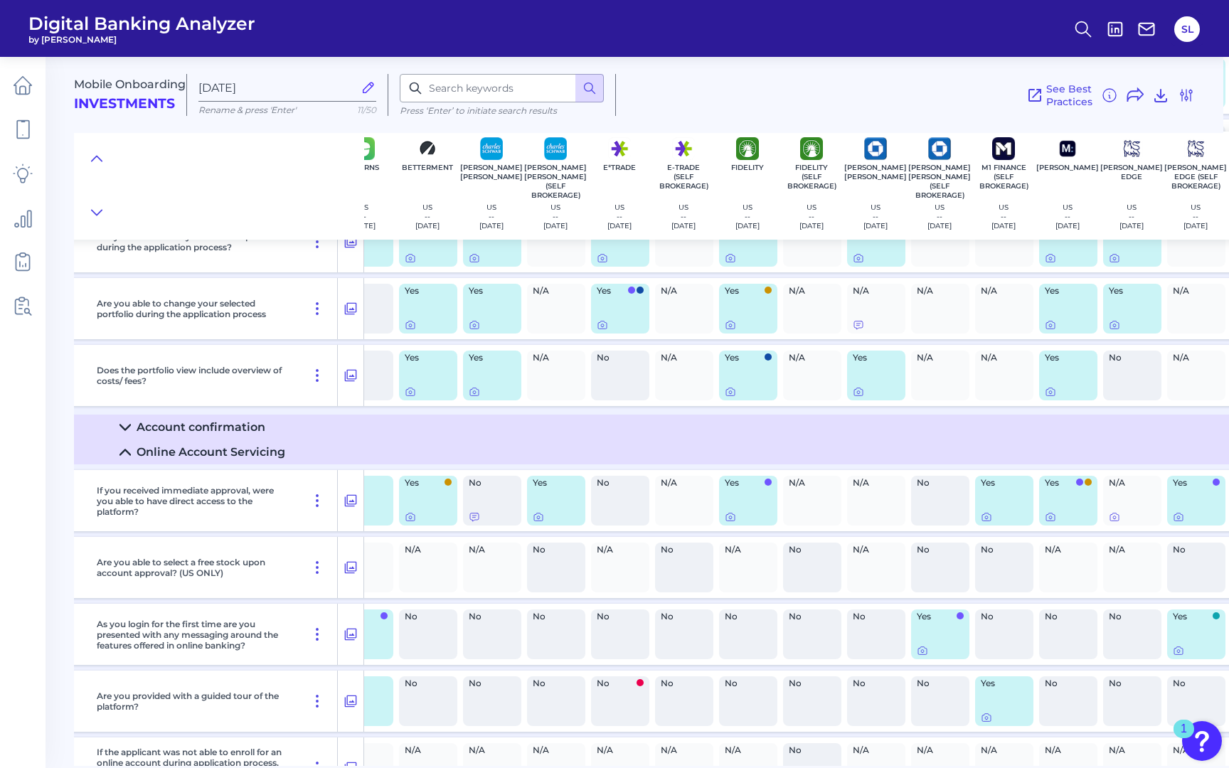
click at [129, 430] on icon at bounding box center [125, 427] width 10 height 5
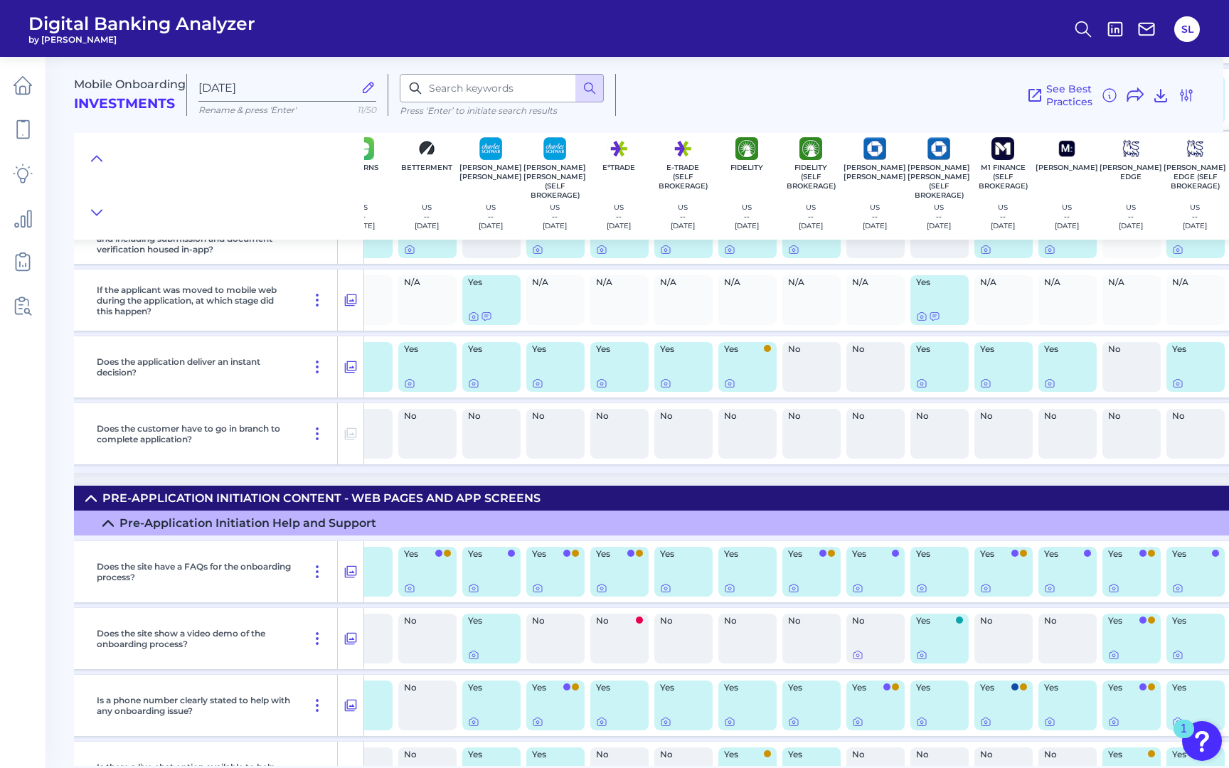
scroll to position [0, 33]
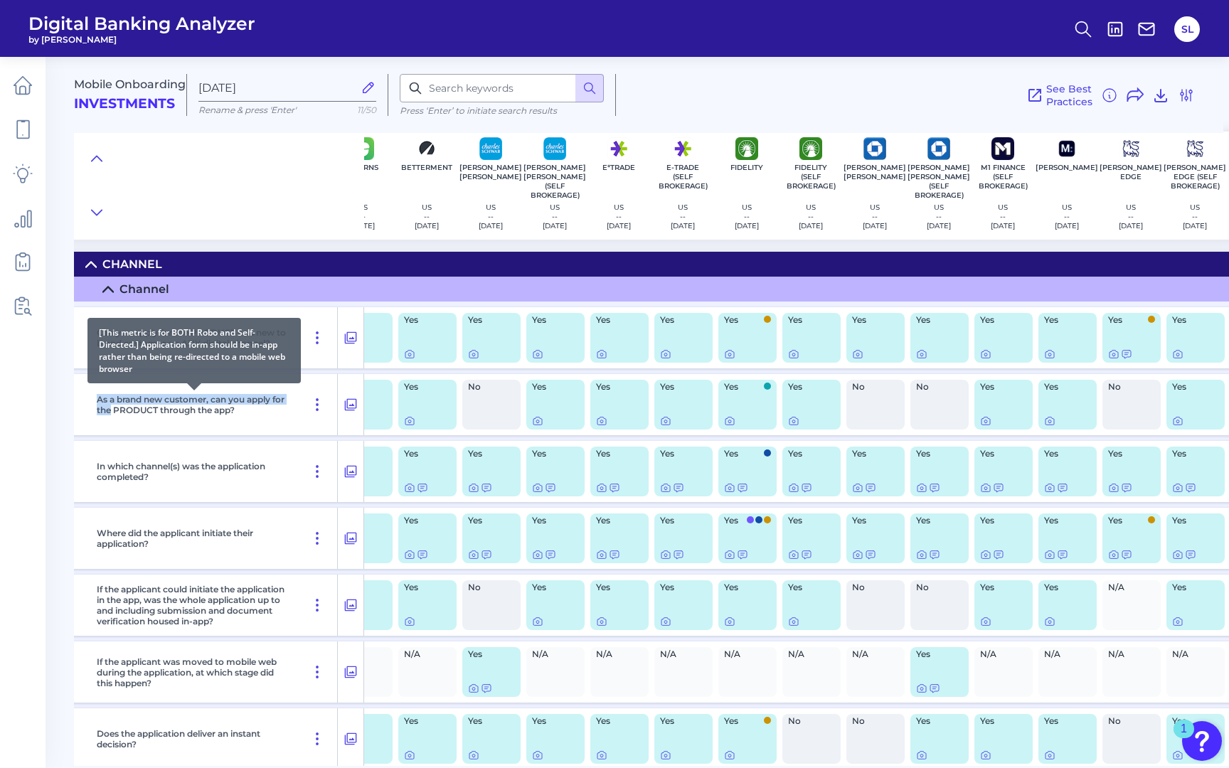
drag, startPoint x: 97, startPoint y: 394, endPoint x: 110, endPoint y: 407, distance: 18.1
click at [110, 407] on p "As a brand new customer, can you apply for the PRODUCT through the app?" at bounding box center [194, 404] width 195 height 21
copy p "As a brand new customer, can you apply for the"
